Goal: Information Seeking & Learning: Learn about a topic

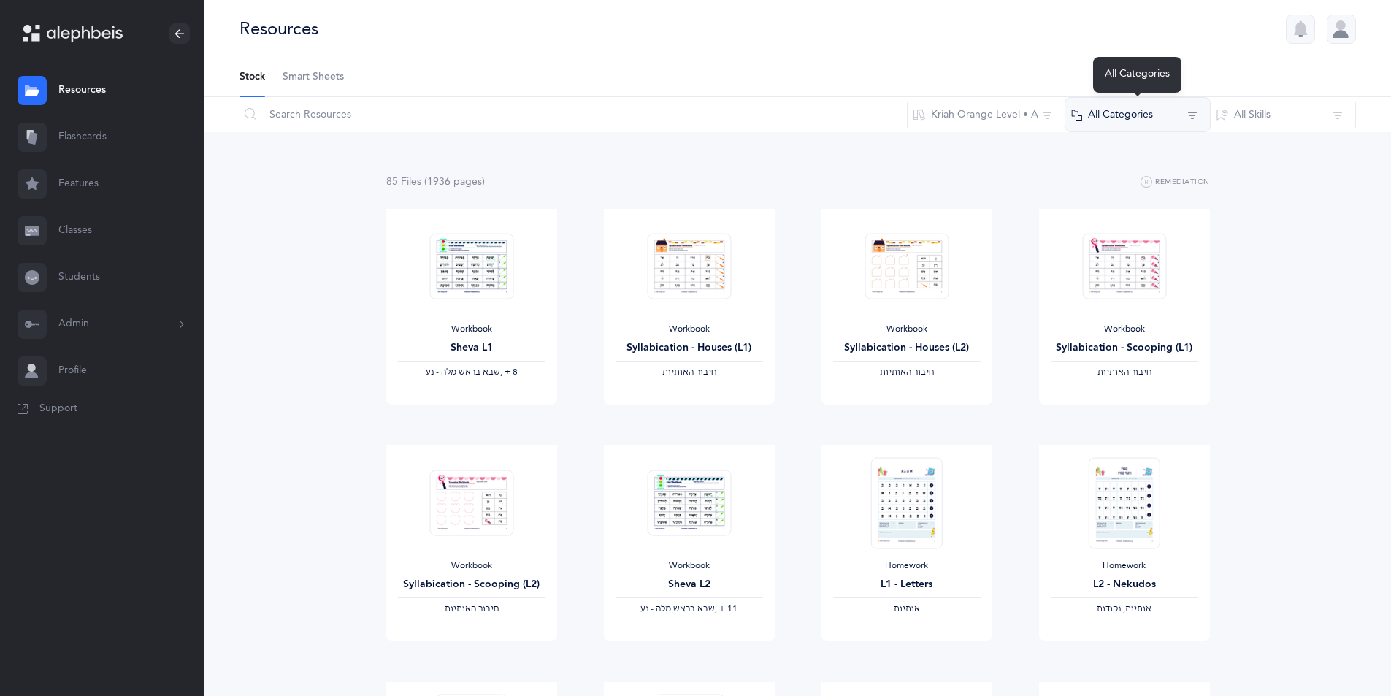
click at [1192, 112] on button "All Categories" at bounding box center [1138, 114] width 146 height 35
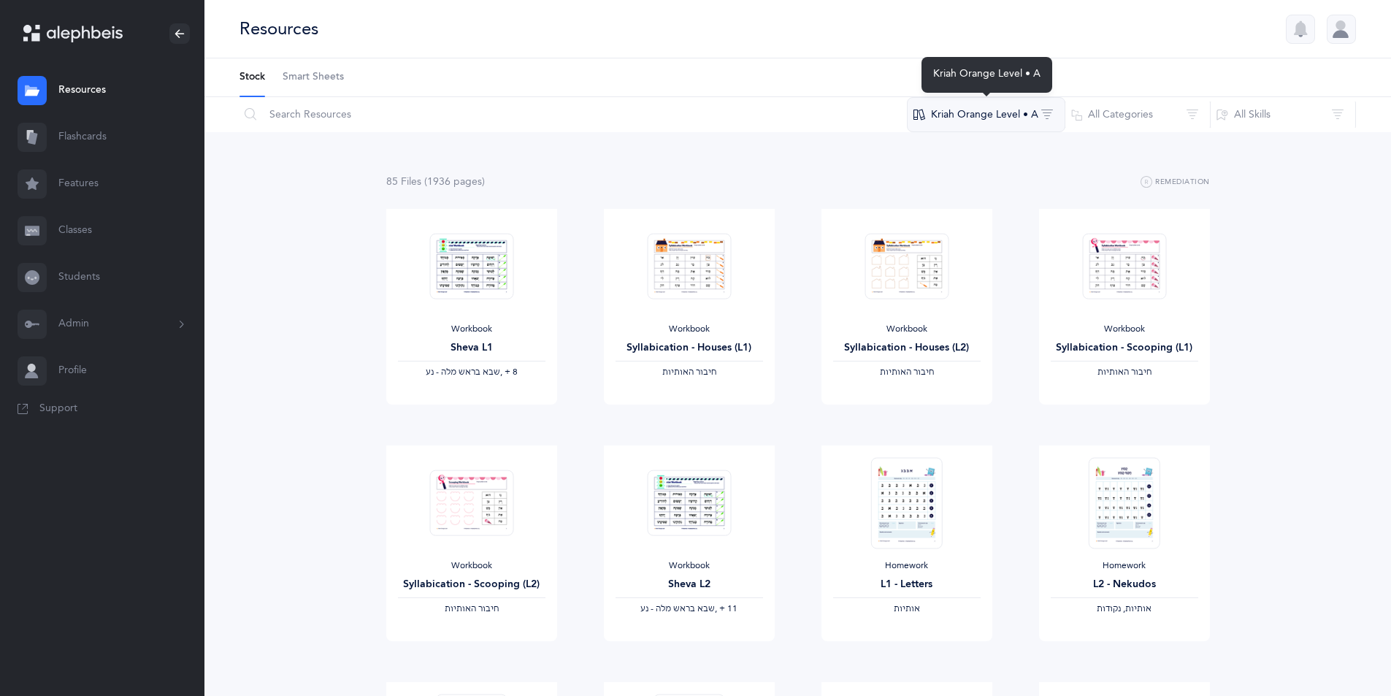
click at [1046, 114] on button "Kriah Orange Level • A" at bounding box center [986, 114] width 159 height 35
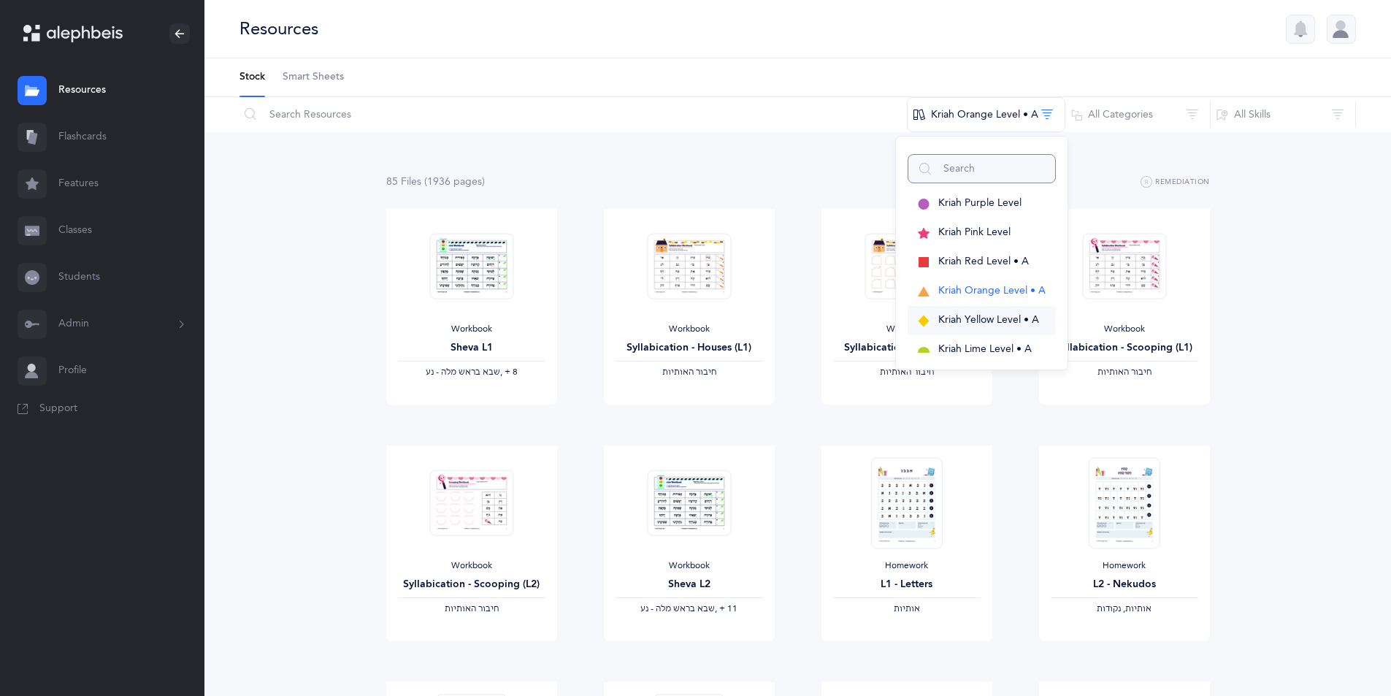
scroll to position [73, 0]
click at [981, 302] on span "Kriah Green Level • A" at bounding box center [989, 305] width 101 height 12
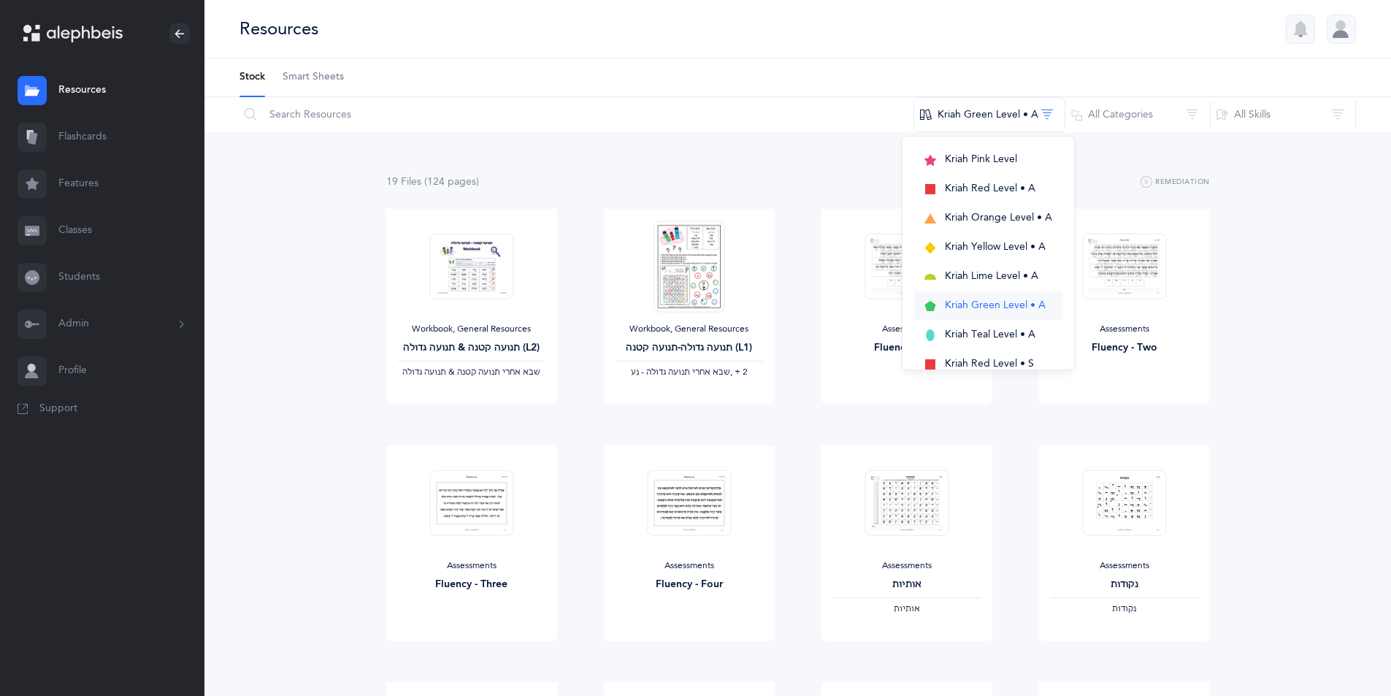
click at [981, 302] on span "Kriah Green Level • A" at bounding box center [995, 305] width 101 height 12
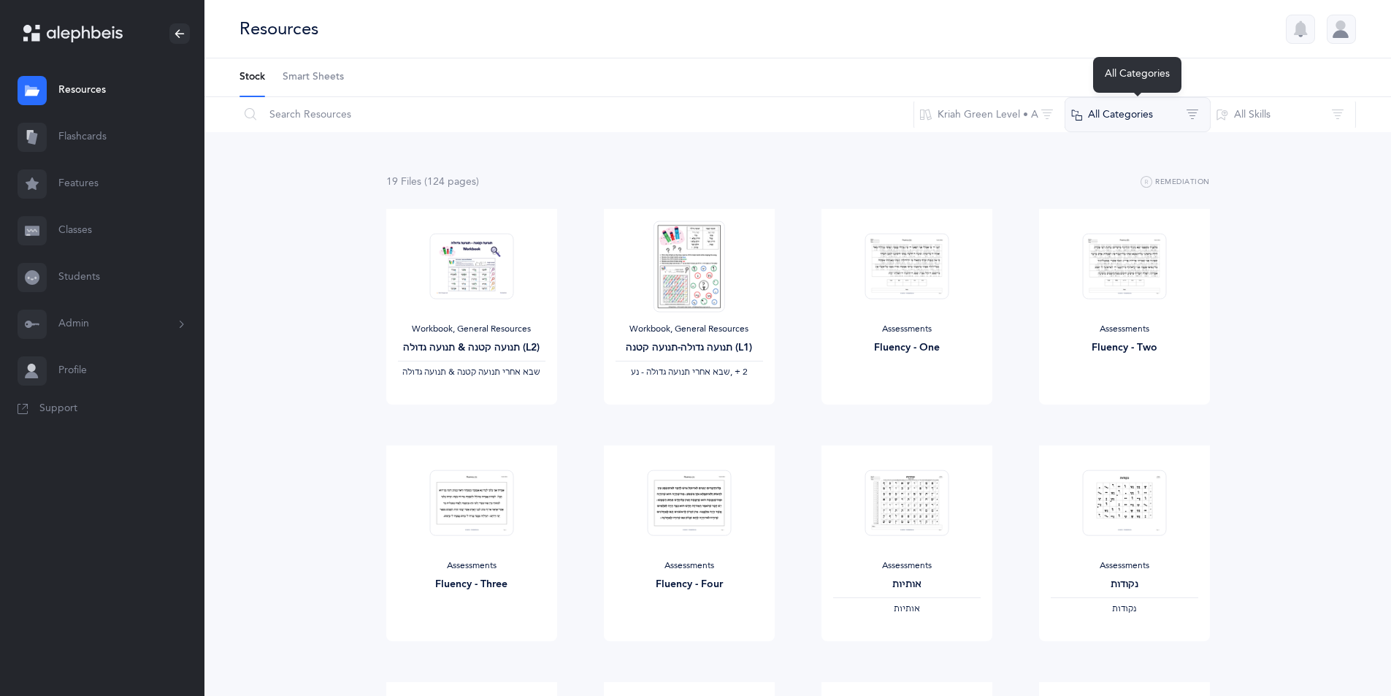
click at [1196, 113] on button "All Categories" at bounding box center [1138, 114] width 146 height 35
click at [1089, 164] on button "All Categories" at bounding box center [1139, 162] width 132 height 29
click at [1086, 248] on button "Assessments" at bounding box center [1139, 250] width 132 height 29
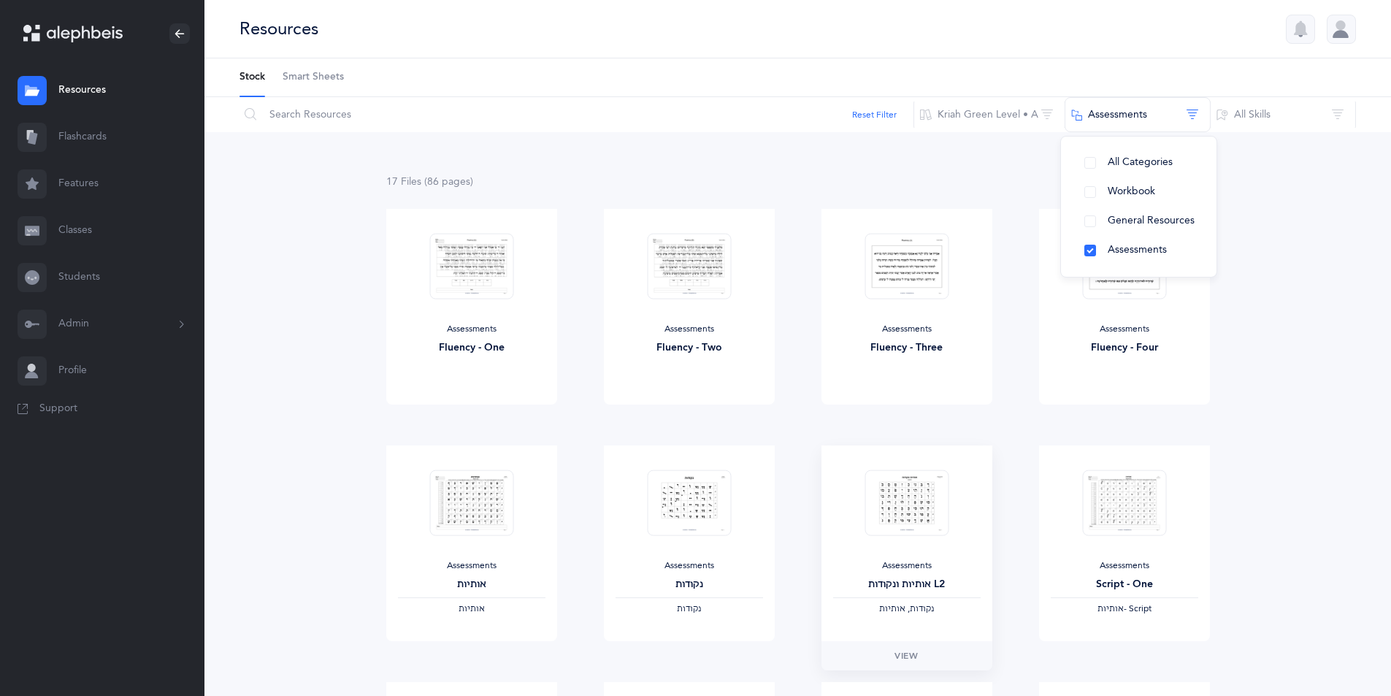
click at [898, 614] on span "‫נקודות, אותיות‬" at bounding box center [906, 608] width 55 height 10
click at [904, 653] on span "View" at bounding box center [906, 655] width 23 height 13
click at [84, 89] on link "Resources" at bounding box center [102, 90] width 205 height 47
click at [1053, 113] on button "Kriah Green Level • A" at bounding box center [990, 114] width 152 height 35
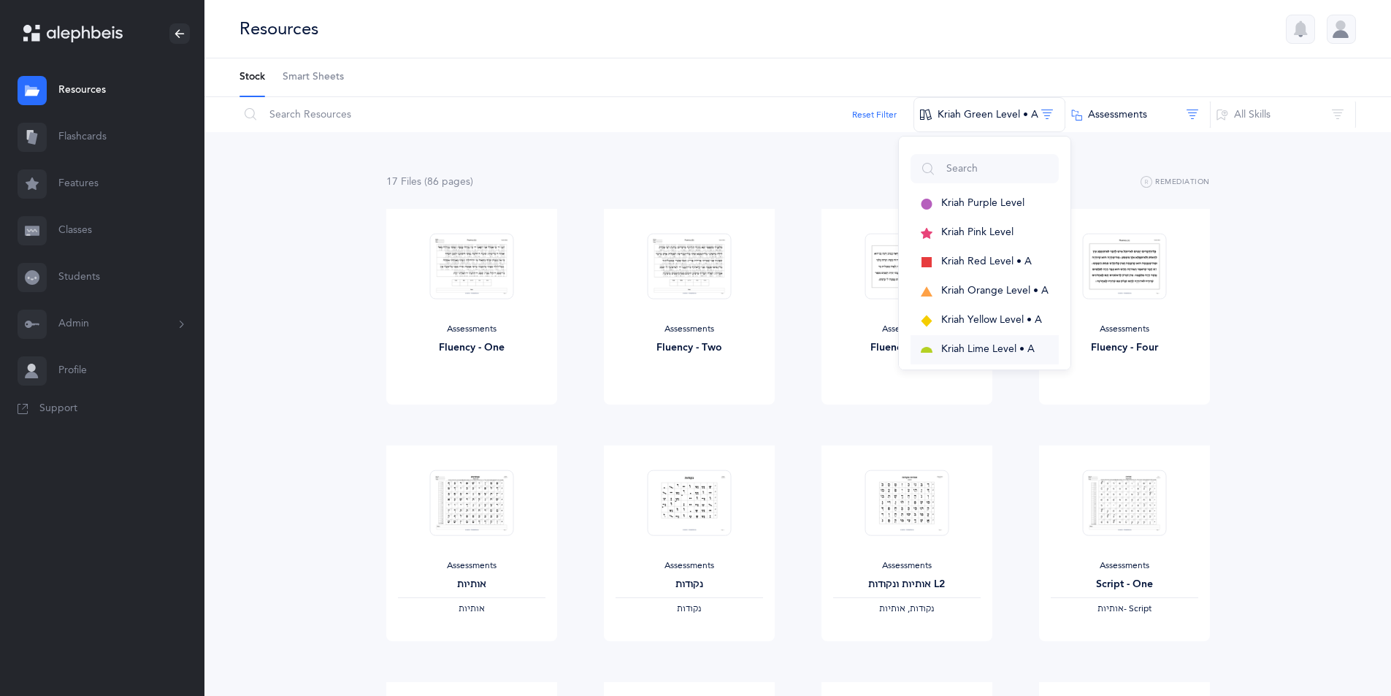
click at [996, 348] on span "Kriah Lime Level • A" at bounding box center [988, 349] width 93 height 12
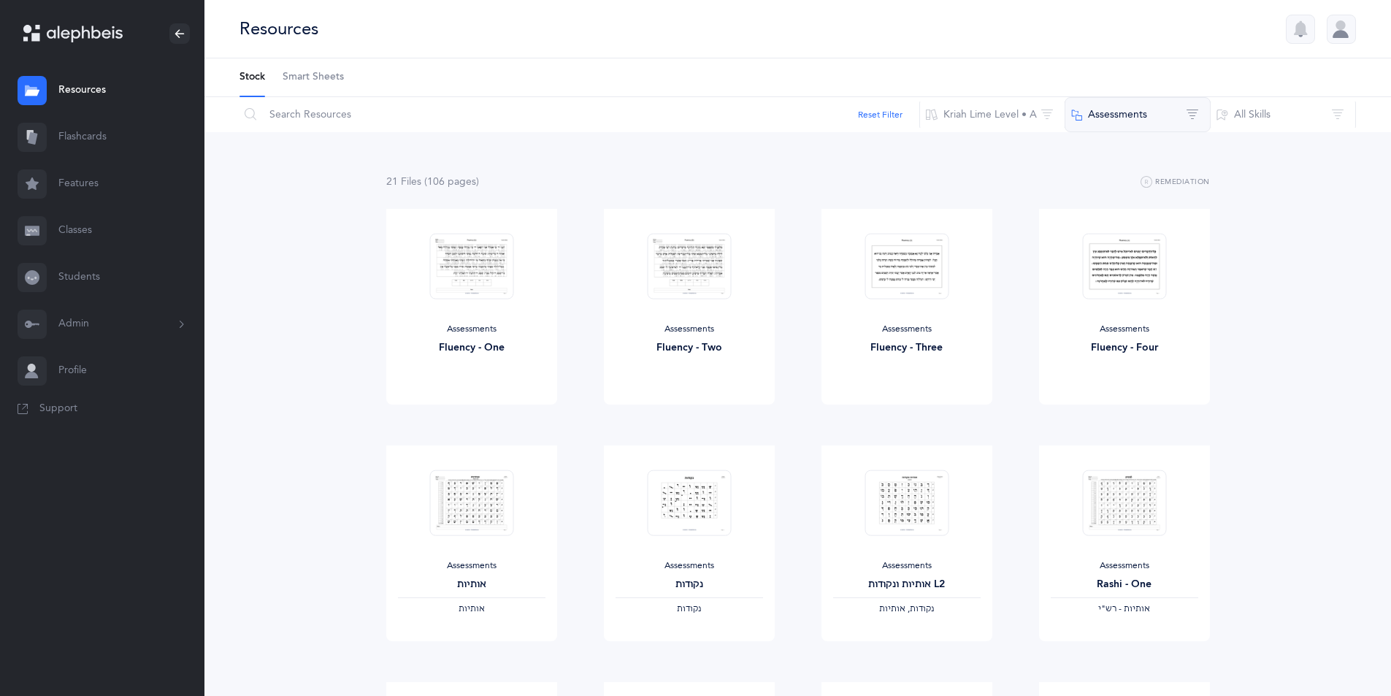
click at [1196, 115] on button "Assessments" at bounding box center [1138, 114] width 146 height 35
click at [1085, 352] on button "Teacher Guide" at bounding box center [1132, 352] width 137 height 29
click at [1026, 214] on div "Assessments Fluency - Four View" at bounding box center [1125, 327] width 218 height 237
click at [1197, 120] on button "Assessments‪, + 1‬" at bounding box center [1138, 114] width 146 height 35
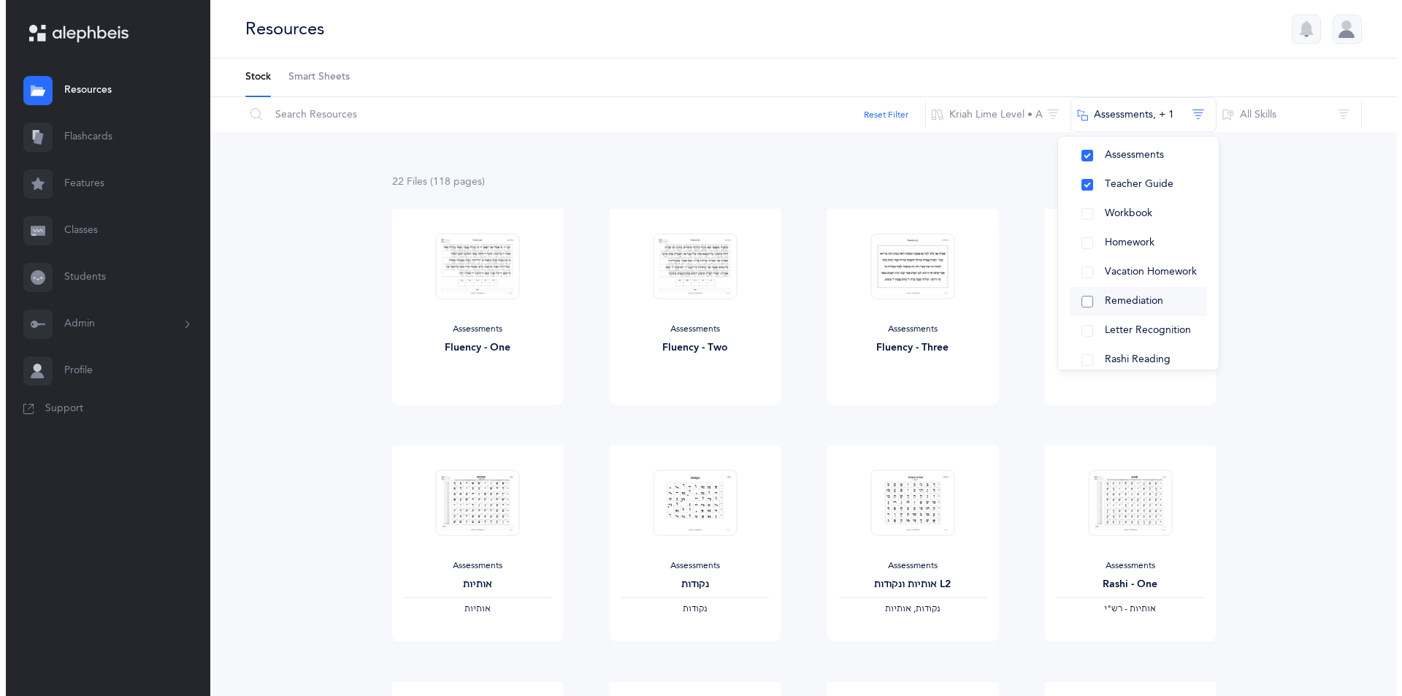
scroll to position [0, 0]
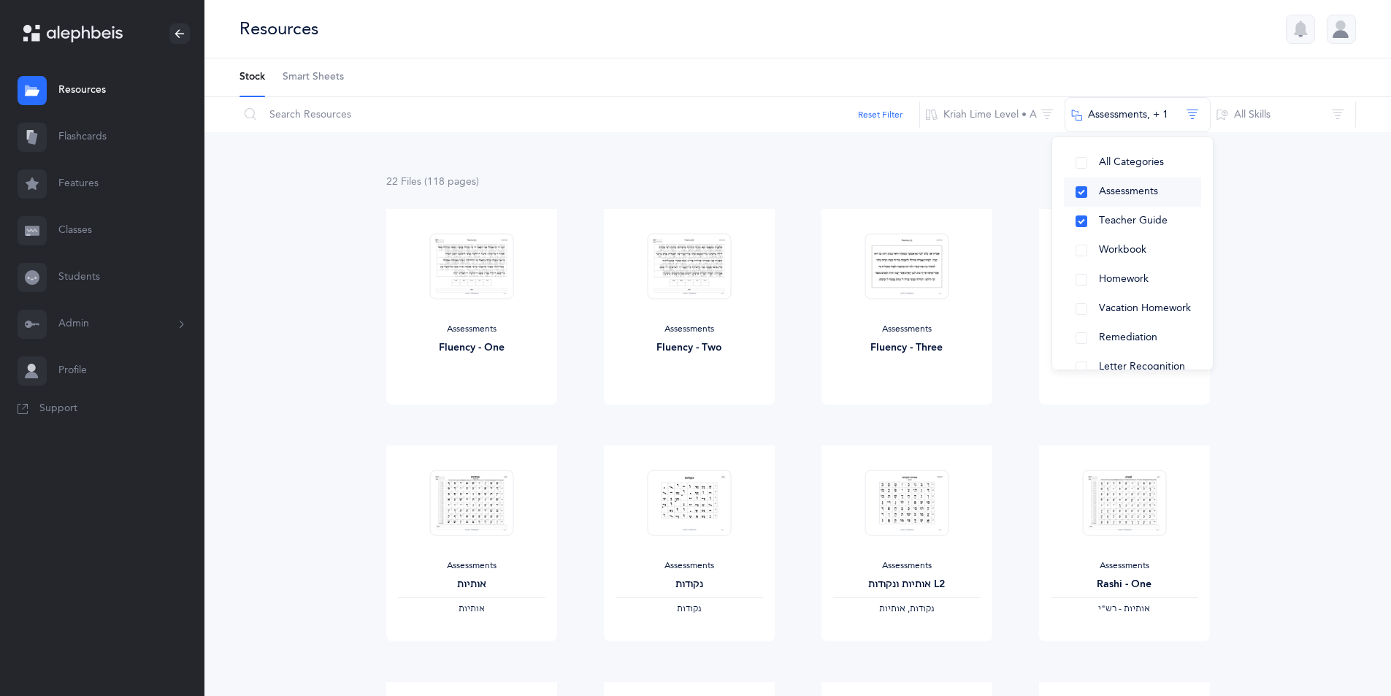
click at [1086, 195] on button "Assessments" at bounding box center [1132, 191] width 137 height 29
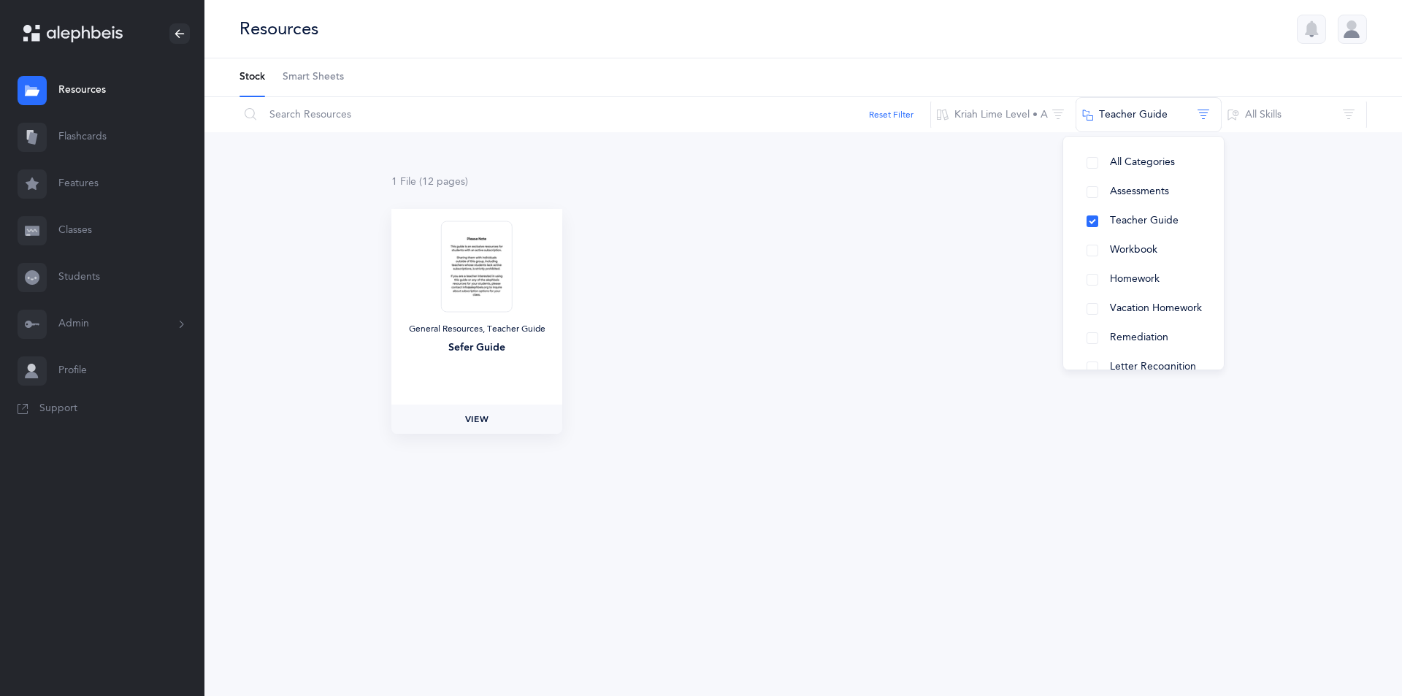
click at [473, 421] on span "View" at bounding box center [476, 419] width 23 height 13
